Goal: Task Accomplishment & Management: Use online tool/utility

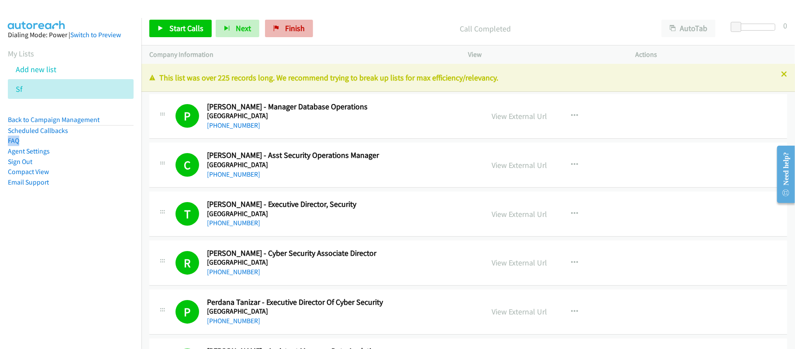
scroll to position [2796, 0]
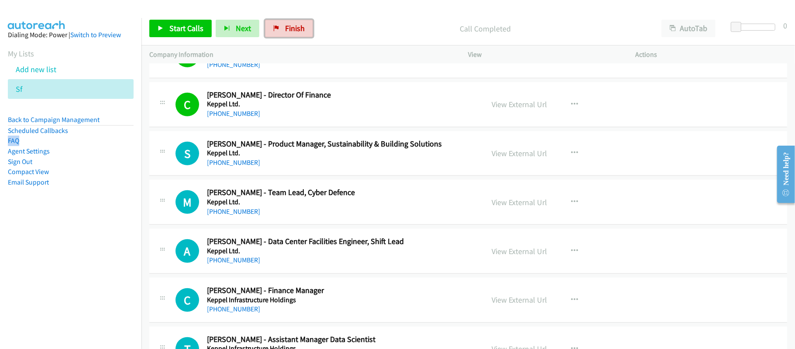
drag, startPoint x: 291, startPoint y: 26, endPoint x: 448, endPoint y: 39, distance: 157.8
click at [291, 26] on span "Finish" at bounding box center [295, 28] width 20 height 10
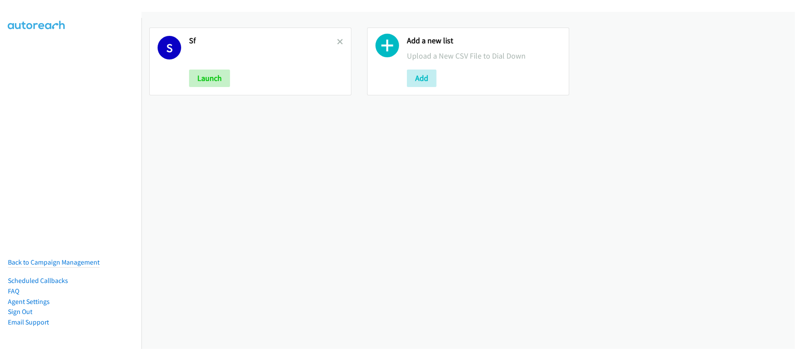
click at [335, 35] on div "S Sf Launch" at bounding box center [250, 62] width 202 height 68
click at [337, 40] on icon at bounding box center [340, 42] width 6 height 6
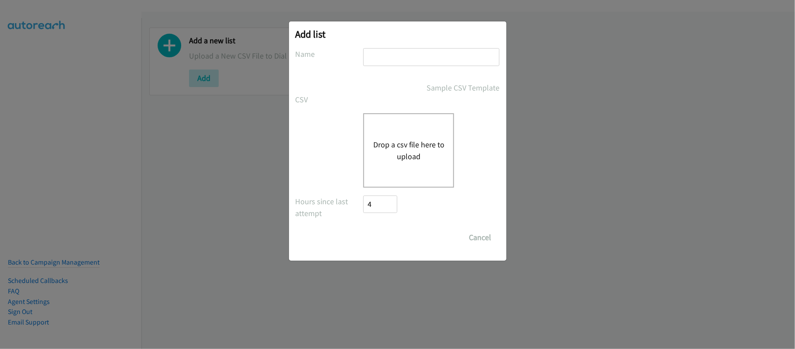
click at [388, 62] on input "text" at bounding box center [431, 57] width 136 height 18
type input "SG"
click at [408, 145] on button "Drop a csv file here to upload" at bounding box center [409, 150] width 72 height 24
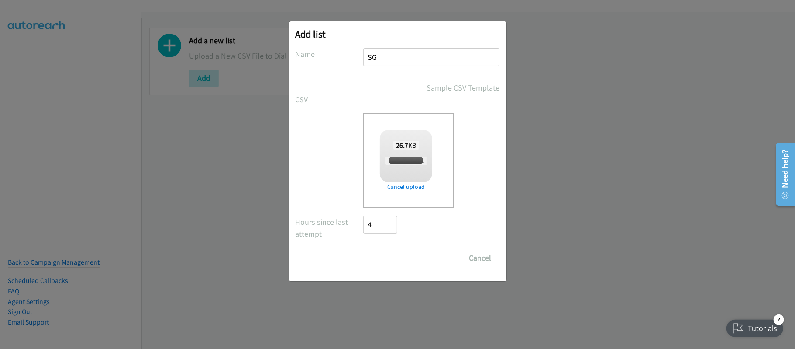
checkbox input "true"
click at [399, 259] on input "Save List" at bounding box center [387, 257] width 46 height 17
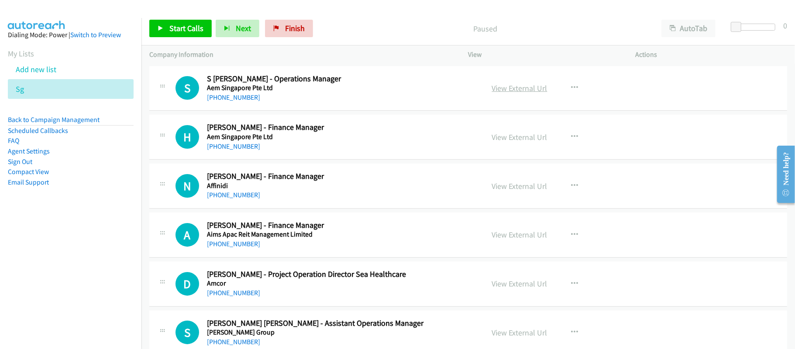
click at [503, 88] on link "View External Url" at bounding box center [519, 88] width 55 height 10
drag, startPoint x: 231, startPoint y: 95, endPoint x: 247, endPoint y: 96, distance: 16.2
click at [231, 95] on link "+65 8569 6916" at bounding box center [233, 97] width 53 height 8
click at [221, 144] on link "+65 9329 0100" at bounding box center [233, 146] width 53 height 8
drag, startPoint x: 230, startPoint y: 196, endPoint x: 248, endPoint y: 196, distance: 18.4
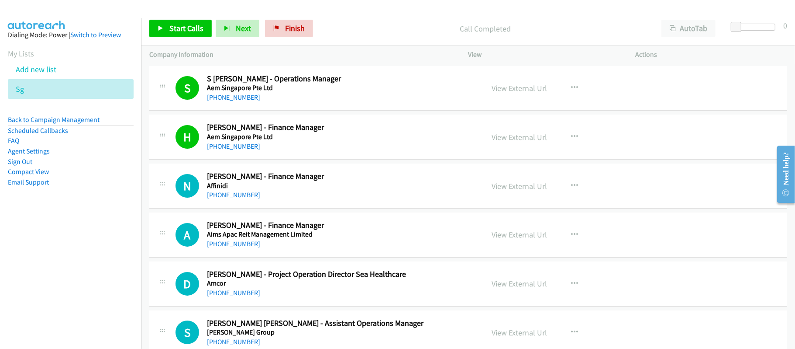
click at [230, 196] on link "+65 9695 8428" at bounding box center [233, 194] width 53 height 8
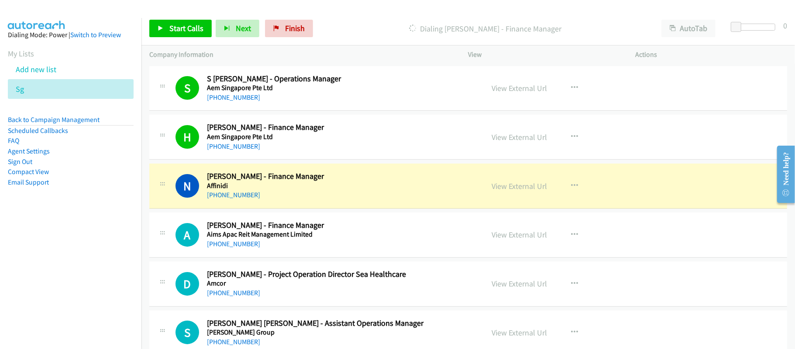
scroll to position [58, 0]
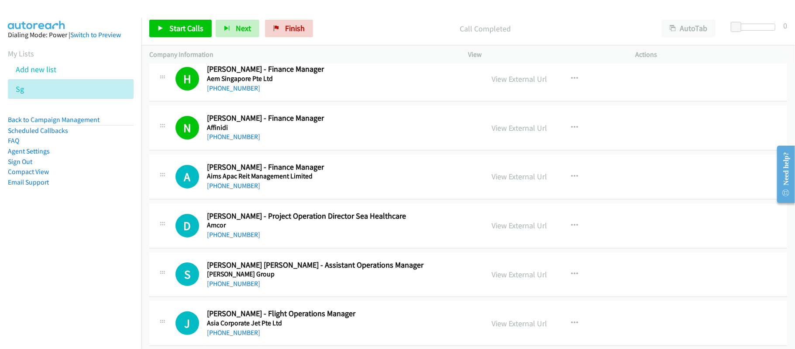
drag, startPoint x: 229, startPoint y: 187, endPoint x: 252, endPoint y: 187, distance: 23.2
click at [229, 187] on link "+65 9762 3440" at bounding box center [233, 185] width 53 height 8
click at [233, 232] on link "+65 9823 2906" at bounding box center [233, 234] width 53 height 8
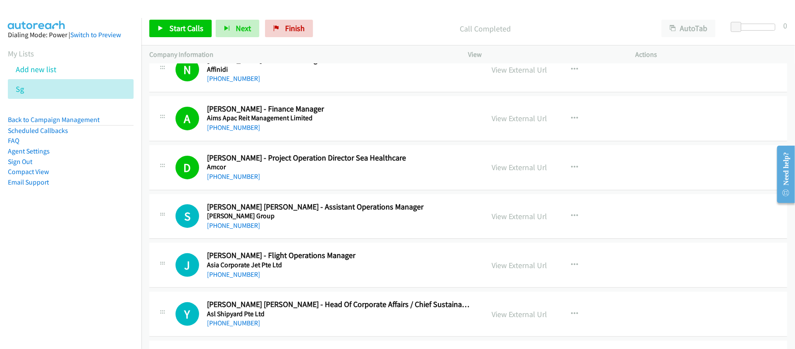
scroll to position [175, 0]
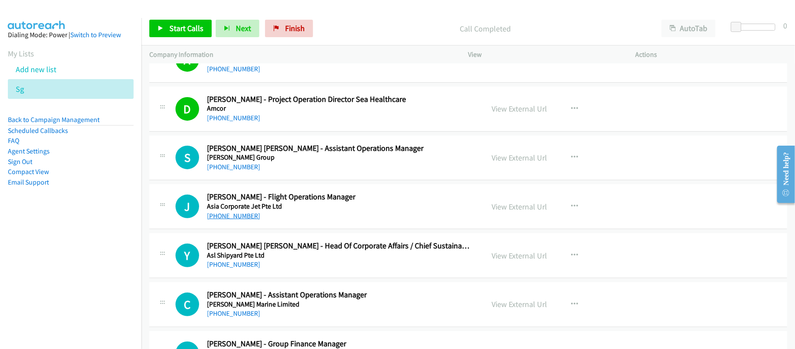
click at [231, 217] on link "+65 9116 8919" at bounding box center [233, 215] width 53 height 8
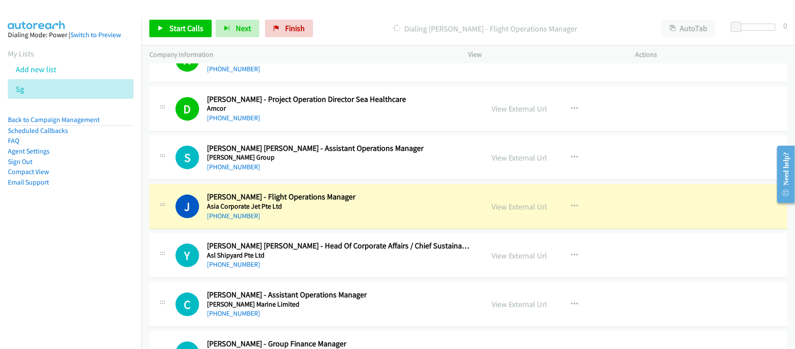
click at [343, 211] on div "+65 9116 8919" at bounding box center [339, 216] width 265 height 10
click at [535, 206] on link "View External Url" at bounding box center [519, 206] width 55 height 10
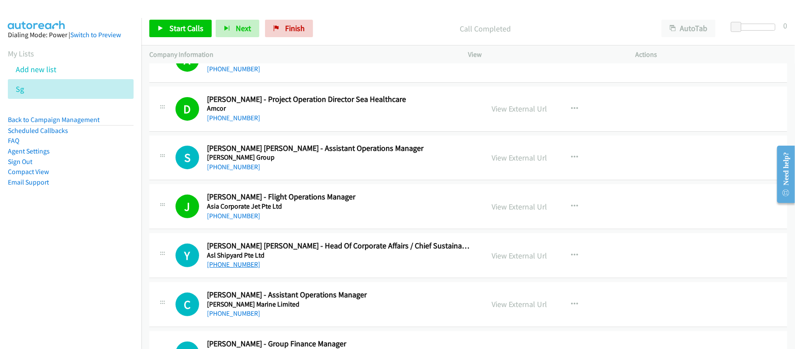
click at [242, 263] on link "+65 9773 0502" at bounding box center [233, 264] width 53 height 8
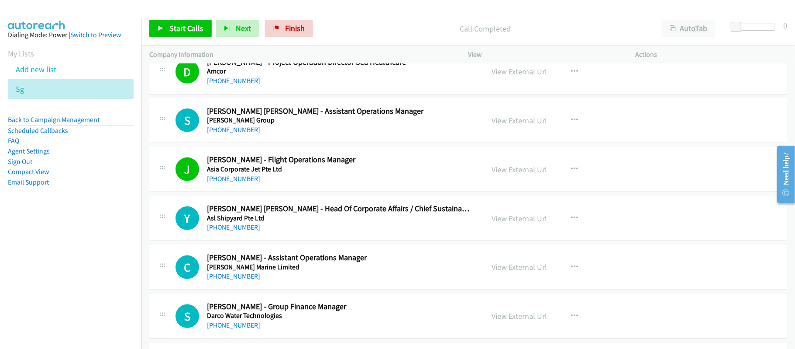
scroll to position [233, 0]
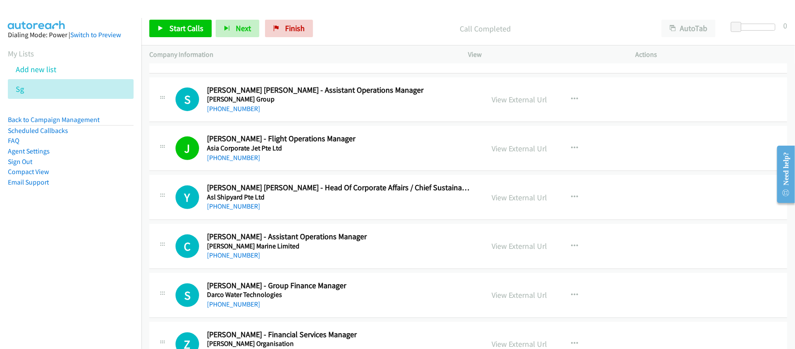
click at [320, 210] on div "+65 9773 0502" at bounding box center [339, 206] width 265 height 10
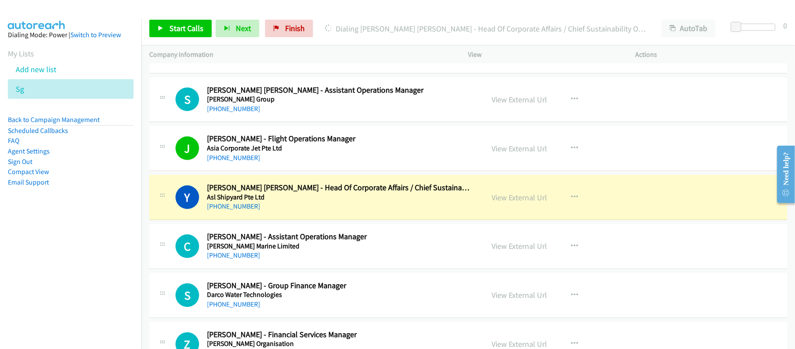
click at [528, 189] on div "View External Url View External Url Schedule/Manage Callback Start Calls Here R…" at bounding box center [571, 197] width 175 height 29
click at [524, 196] on link "View External Url" at bounding box center [519, 197] width 55 height 10
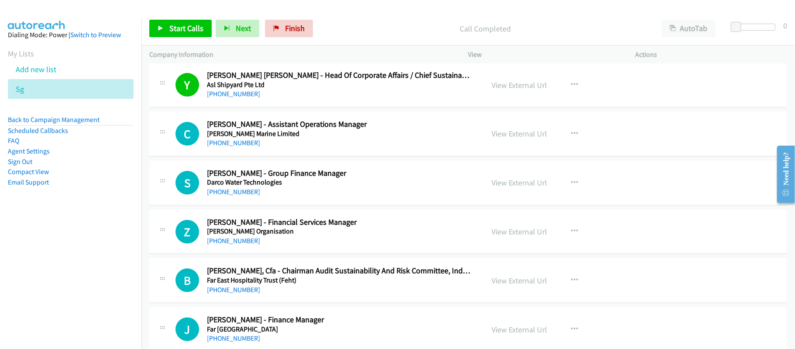
scroll to position [349, 0]
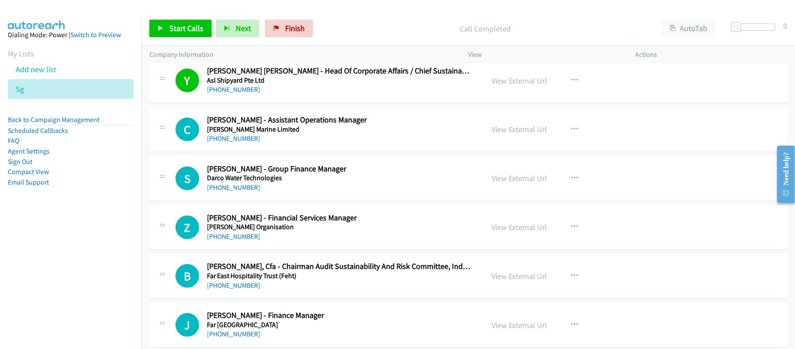
drag, startPoint x: 231, startPoint y: 190, endPoint x: 249, endPoint y: 190, distance: 18.4
click at [231, 190] on link "+65 9146 4057" at bounding box center [233, 187] width 53 height 8
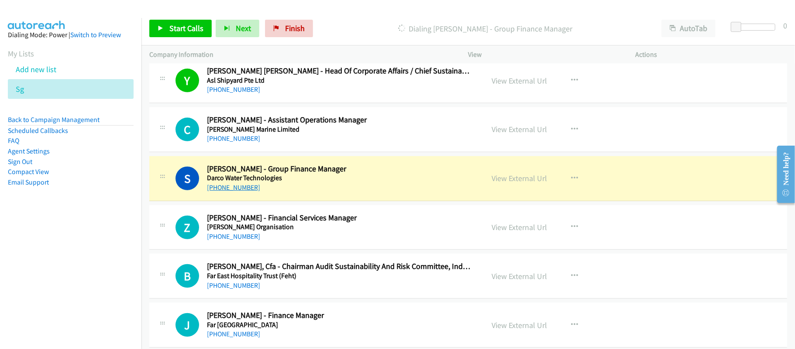
click at [234, 186] on link "+65 9146 4057" at bounding box center [233, 187] width 53 height 8
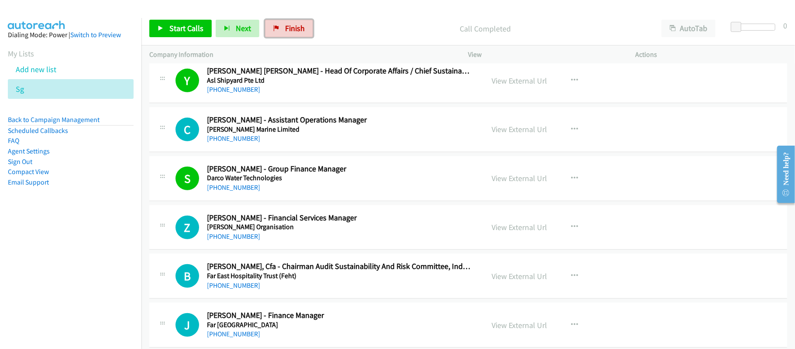
drag, startPoint x: 290, startPoint y: 31, endPoint x: 437, endPoint y: 45, distance: 147.1
click at [290, 31] on span "Finish" at bounding box center [295, 28] width 20 height 10
